Goal: Task Accomplishment & Management: Use online tool/utility

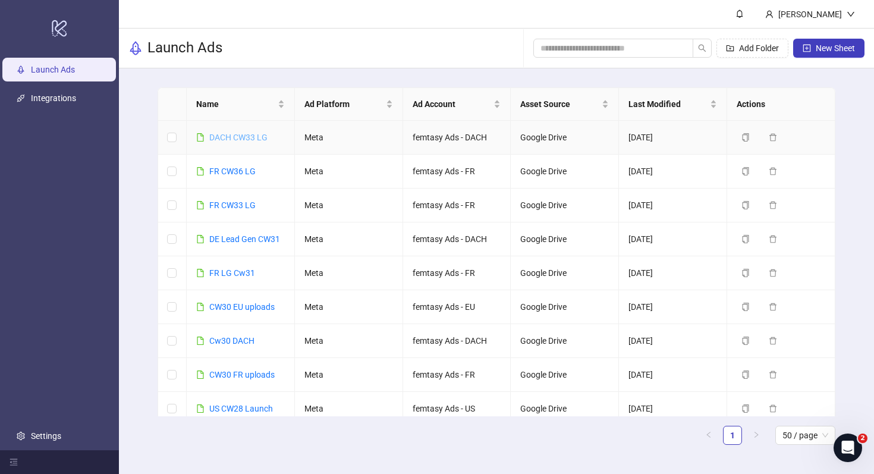
click at [246, 140] on link "DACH CW33 LG" at bounding box center [238, 138] width 58 height 10
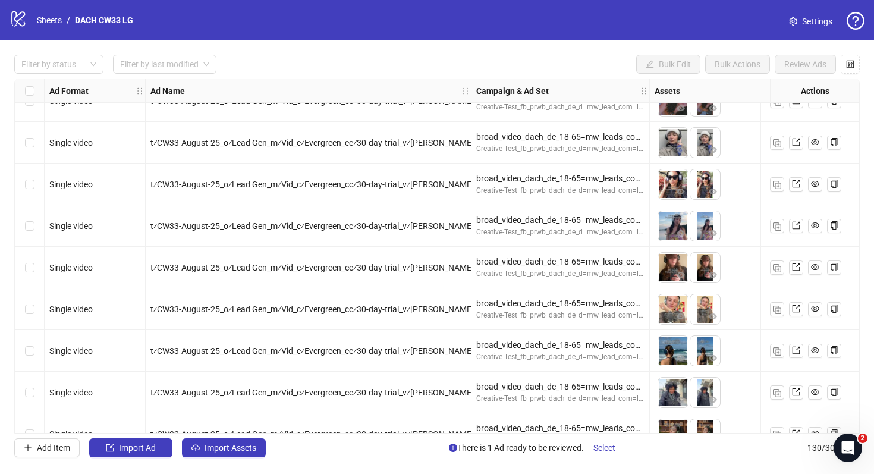
scroll to position [2101, 0]
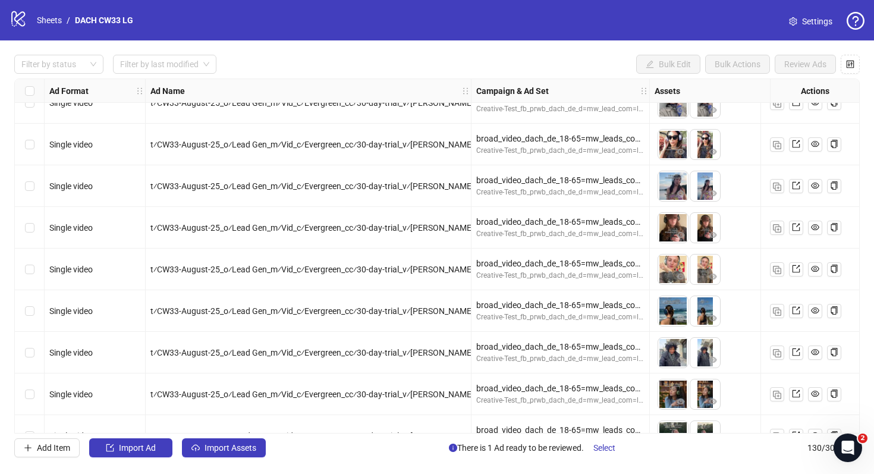
click at [36, 307] on div "Select row 56" at bounding box center [30, 311] width 30 height 42
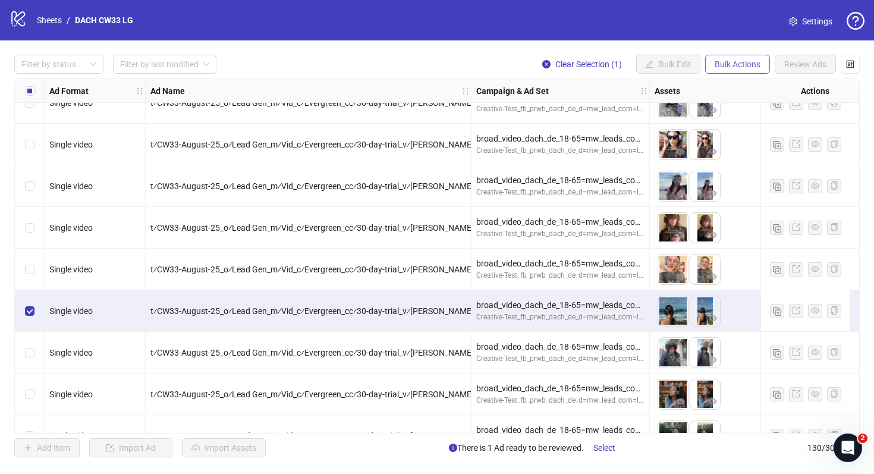
click at [758, 62] on span "Bulk Actions" at bounding box center [737, 64] width 46 height 10
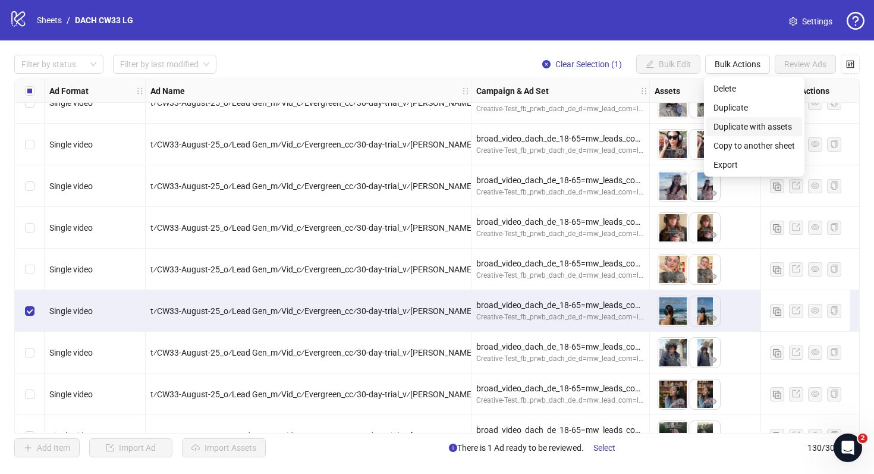
click at [765, 129] on span "Duplicate with assets" at bounding box center [753, 126] width 81 height 13
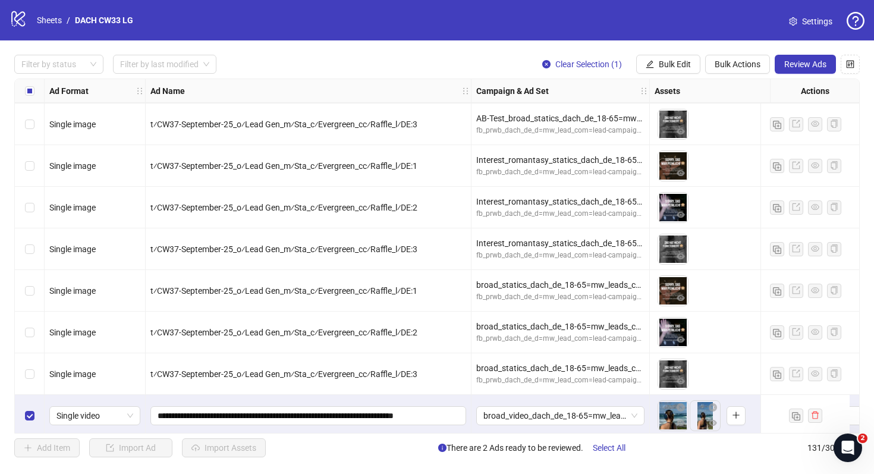
scroll to position [5125, 0]
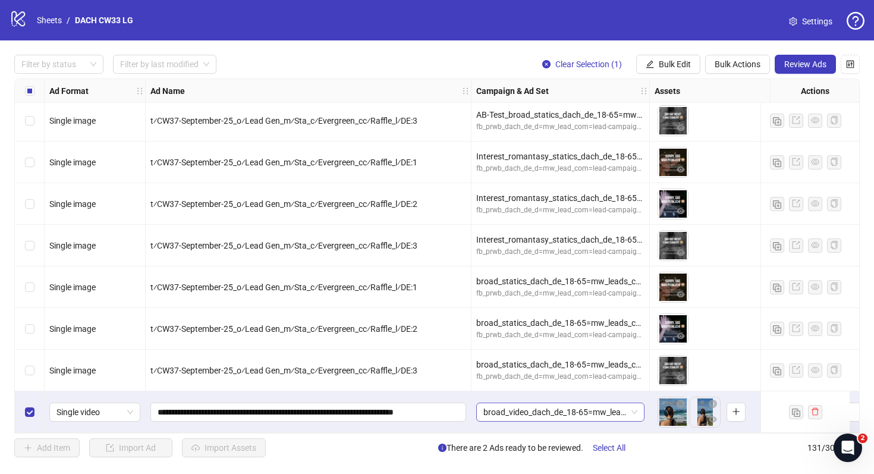
click at [549, 403] on span "broad_video_dach_de_18-65=mw_leads_com=010825" at bounding box center [560, 412] width 154 height 18
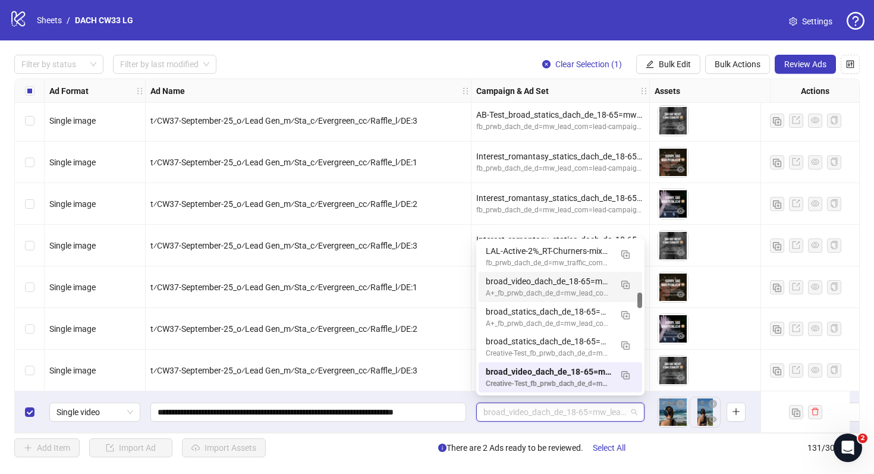
click at [549, 281] on div "broad_video_dach_de_18-65=mw_leads_com=010825" at bounding box center [548, 281] width 125 height 13
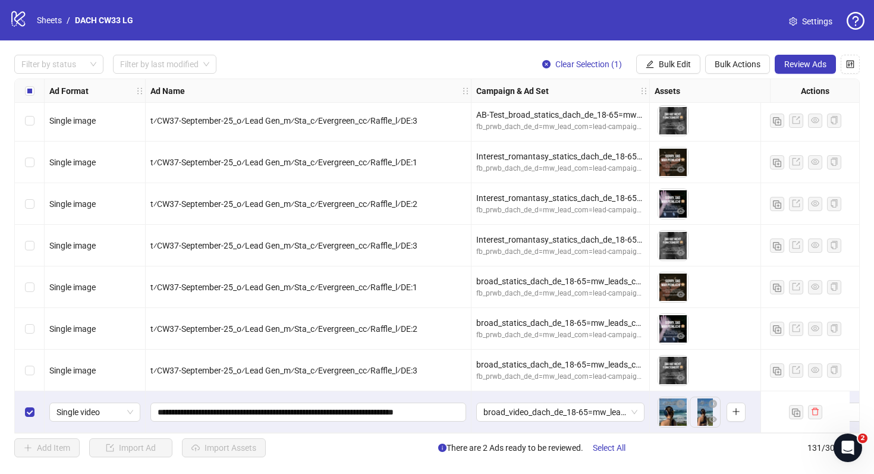
click at [464, 421] on div "**********" at bounding box center [309, 412] width 326 height 42
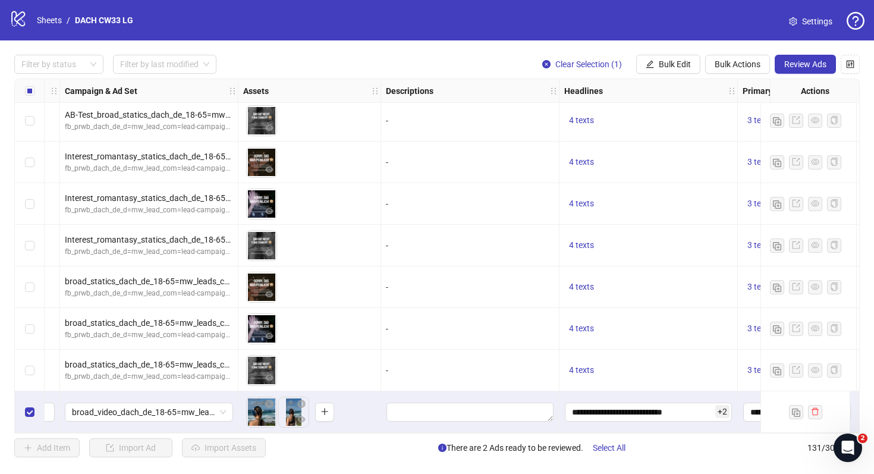
scroll to position [5125, 633]
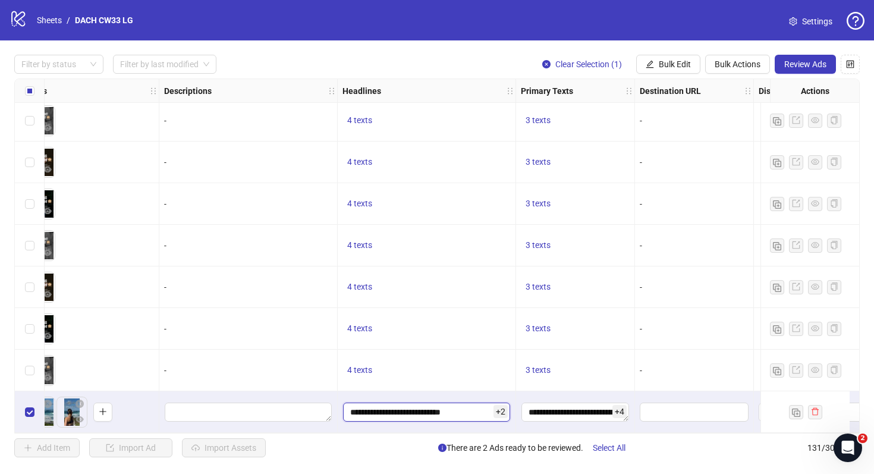
click at [445, 407] on input "**********" at bounding box center [426, 411] width 167 height 19
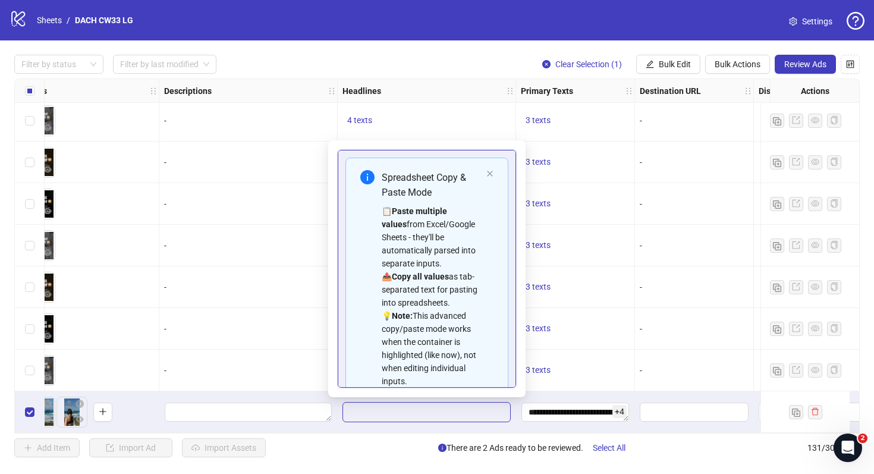
scroll to position [120, 0]
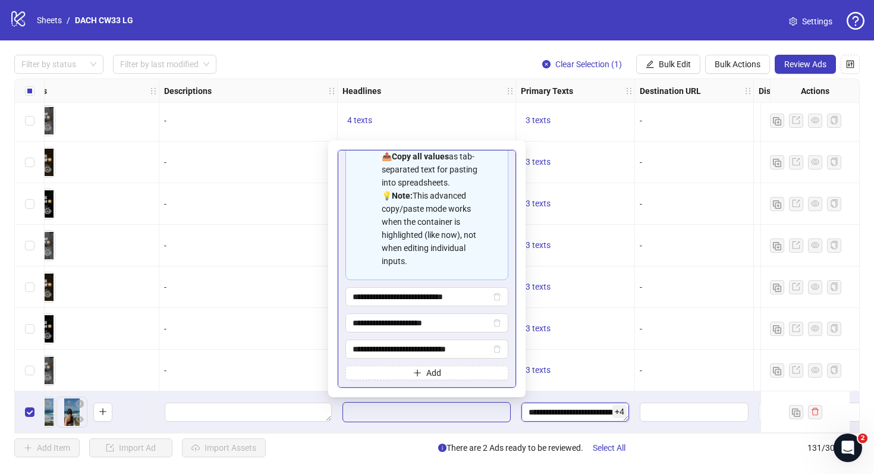
click at [574, 413] on textarea "**********" at bounding box center [575, 411] width 108 height 19
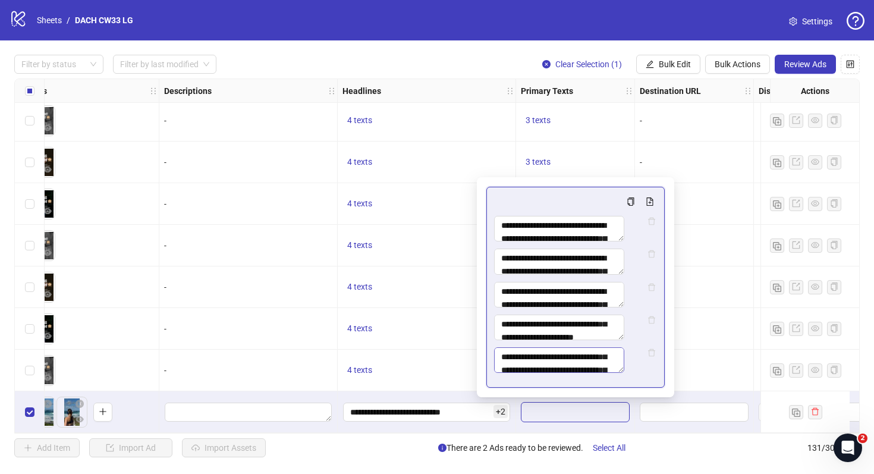
scroll to position [0, 0]
click at [641, 414] on span at bounding box center [693, 411] width 109 height 19
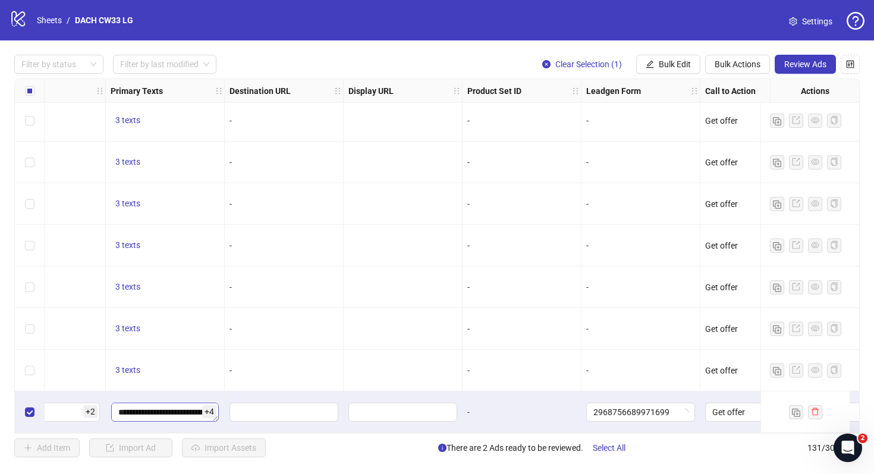
scroll to position [5125, 1060]
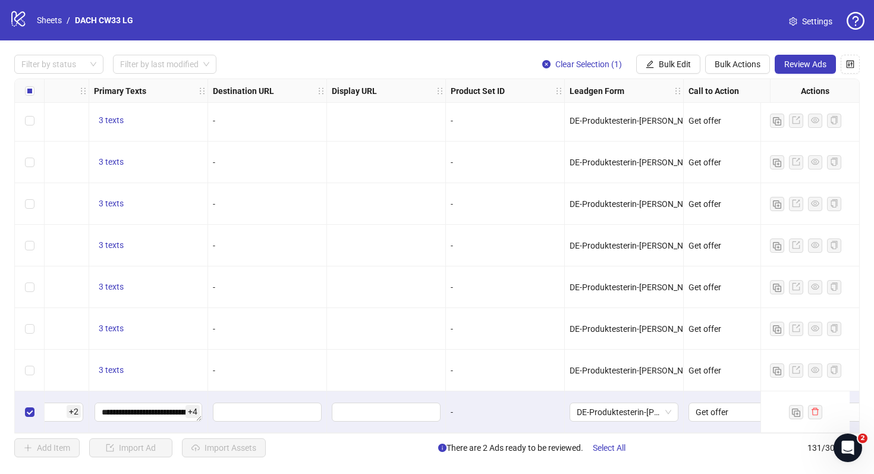
click at [550, 405] on div "-" at bounding box center [504, 411] width 109 height 13
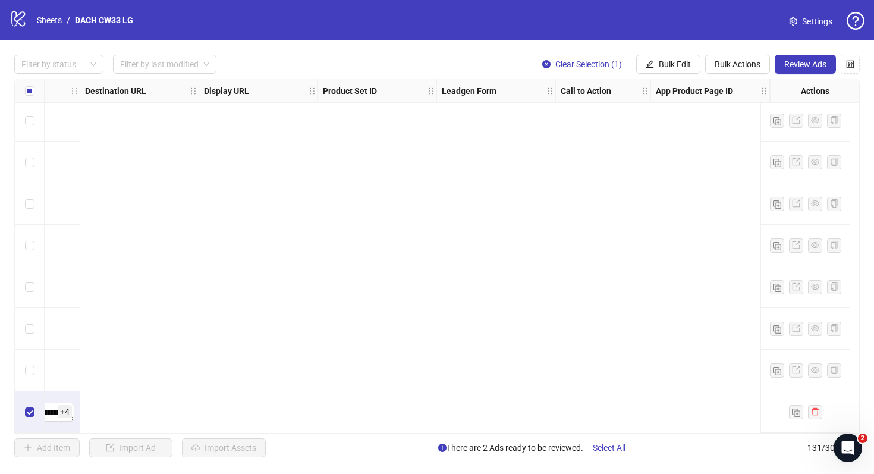
scroll to position [5125, 0]
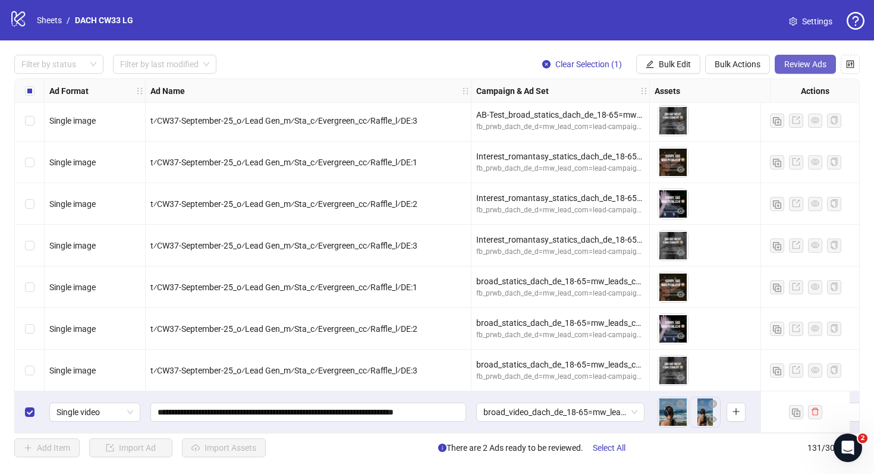
click at [813, 67] on span "Review Ads" at bounding box center [805, 64] width 42 height 10
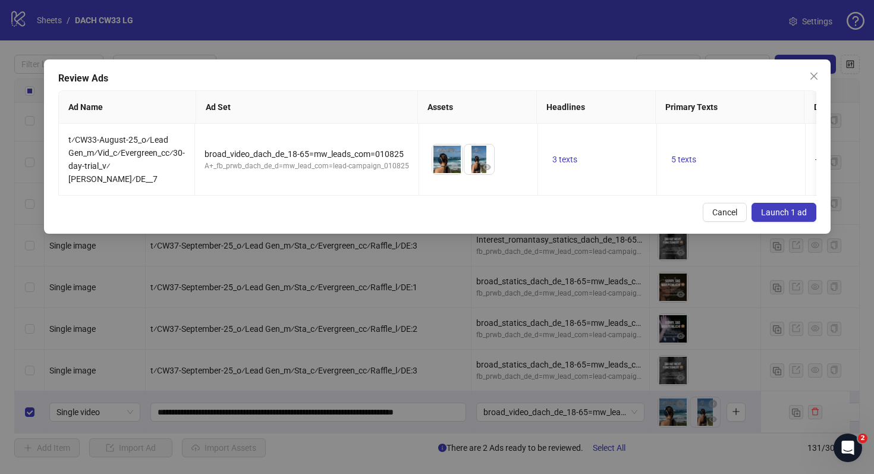
click at [779, 207] on span "Launch 1 ad" at bounding box center [784, 212] width 46 height 10
